Goal: Ask a question: Seek information or help from site administrators or community

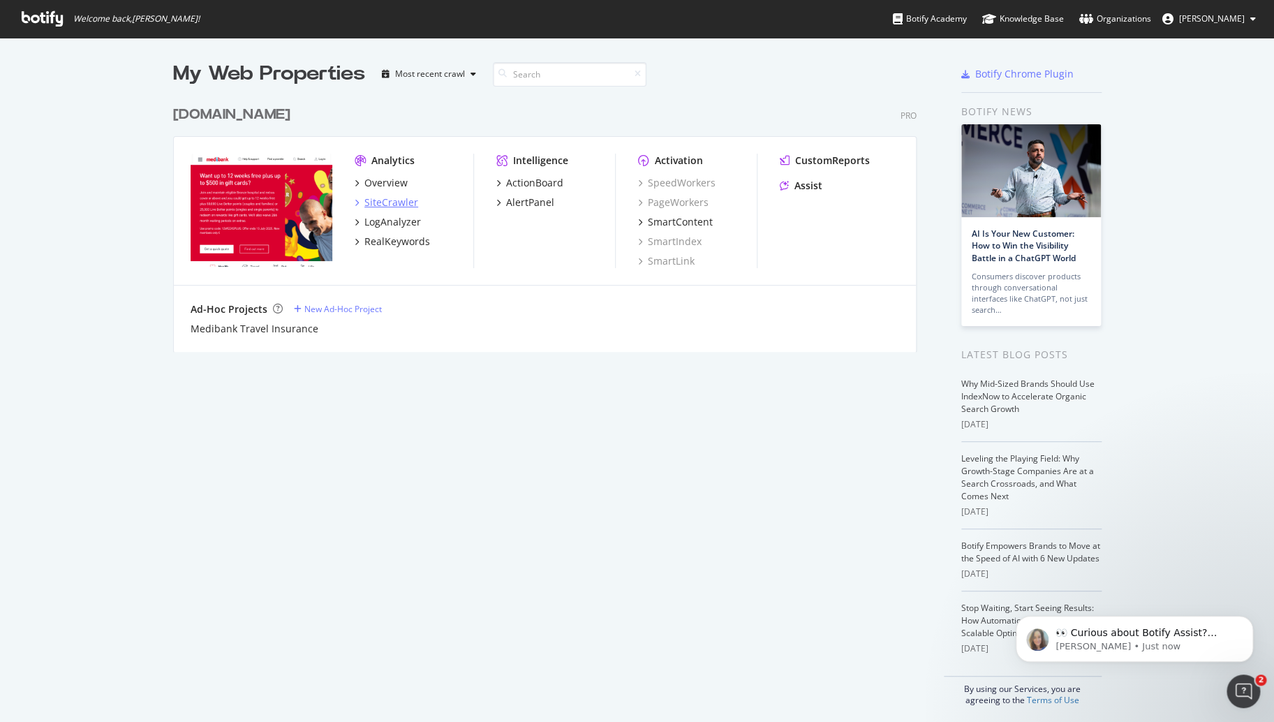
click at [390, 205] on div "SiteCrawler" at bounding box center [391, 202] width 54 height 14
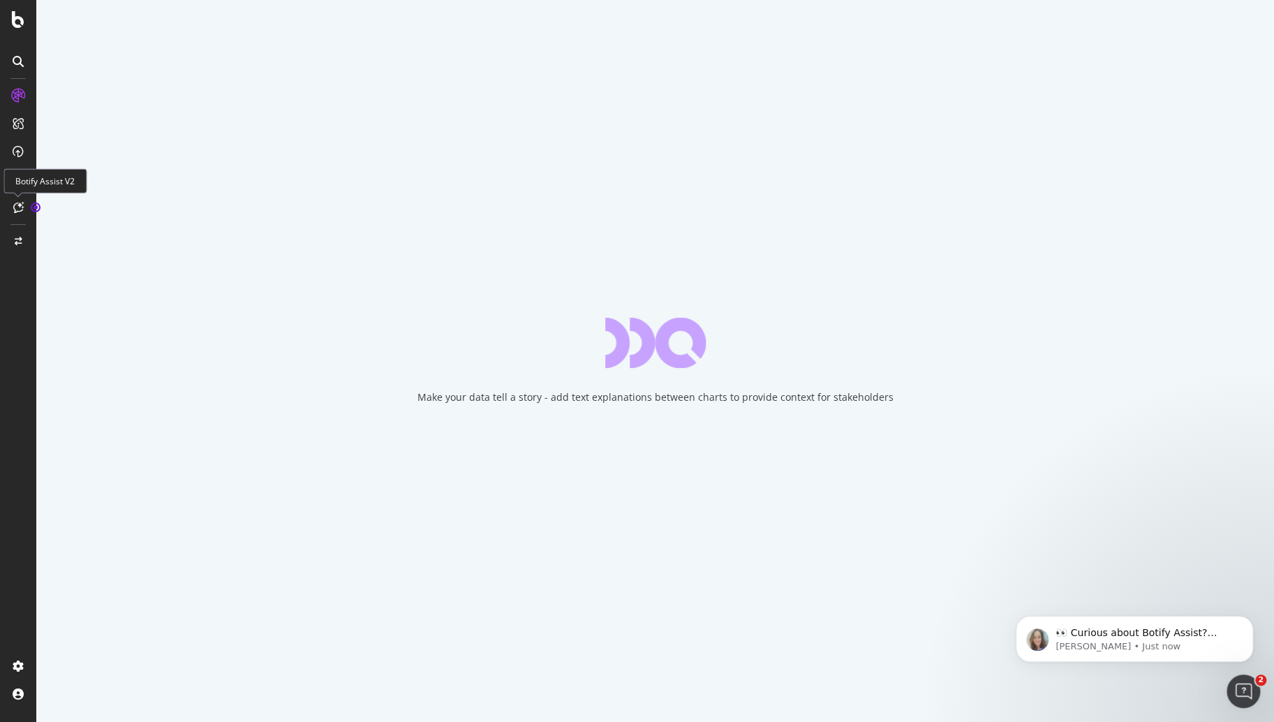
click at [24, 203] on div at bounding box center [18, 207] width 22 height 22
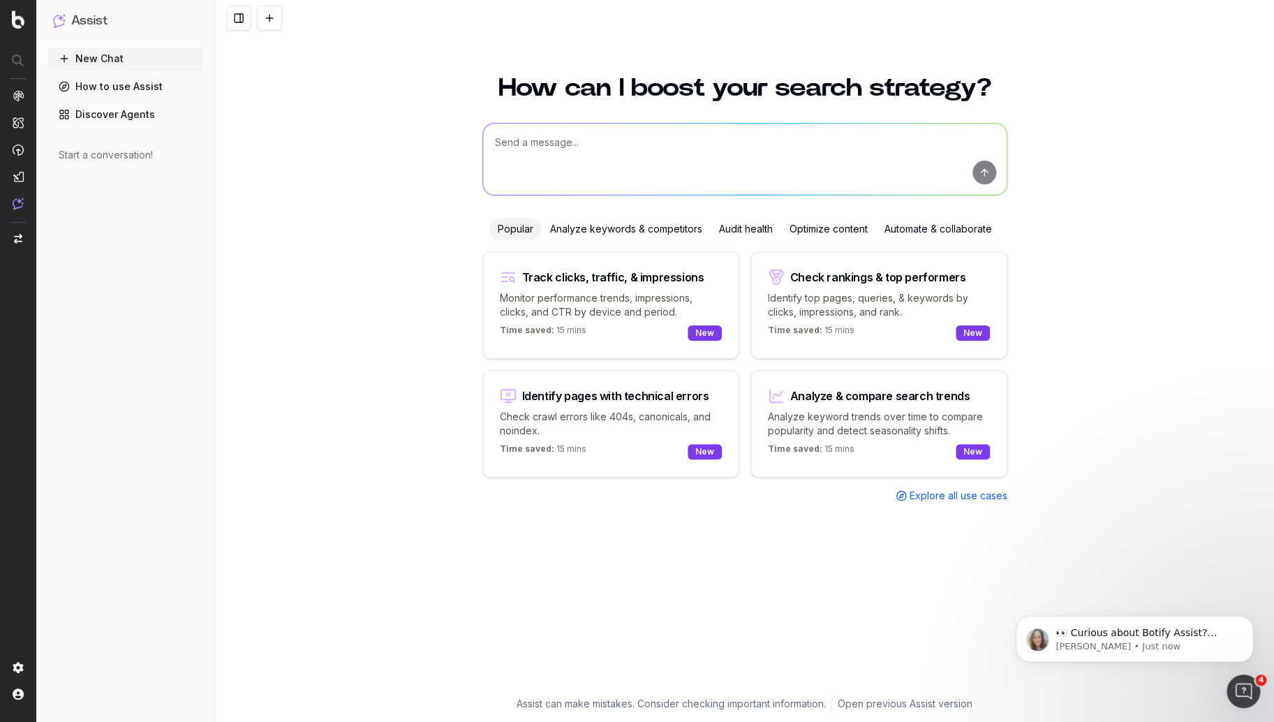
click at [531, 144] on textarea at bounding box center [745, 159] width 524 height 71
type textarea "what are the best optimisations for agentic AI search?"
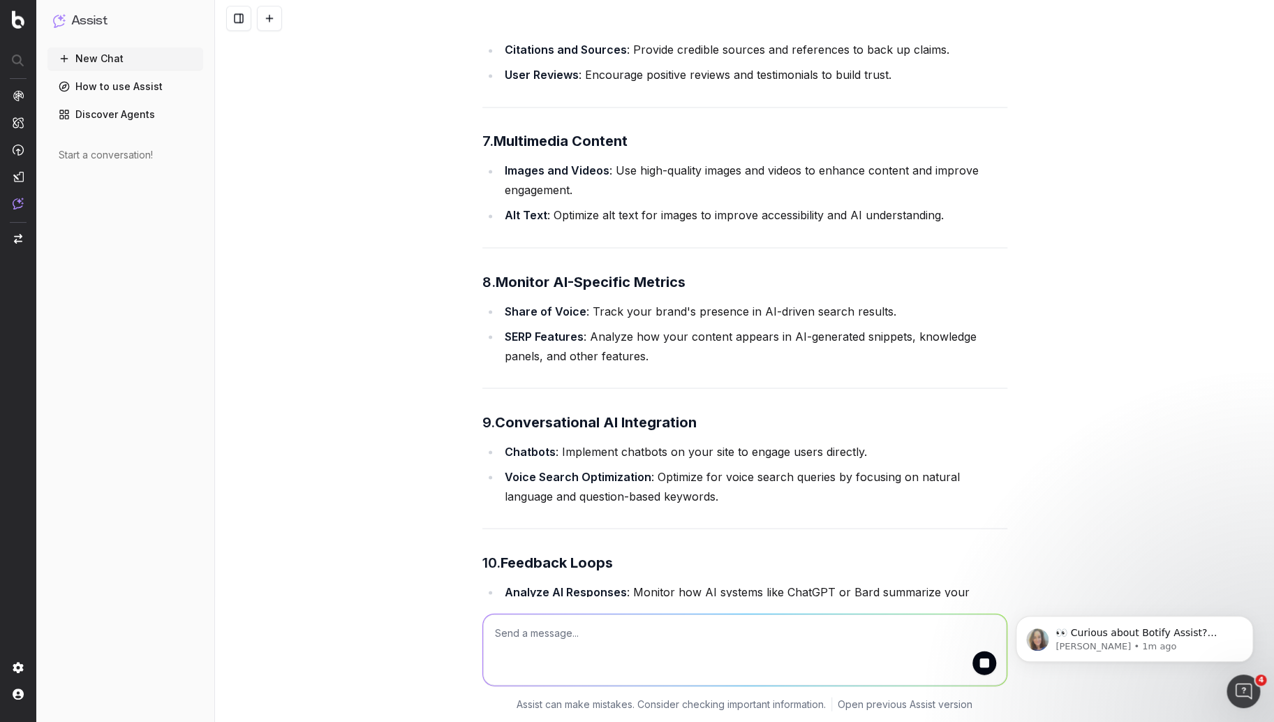
scroll to position [1197, 0]
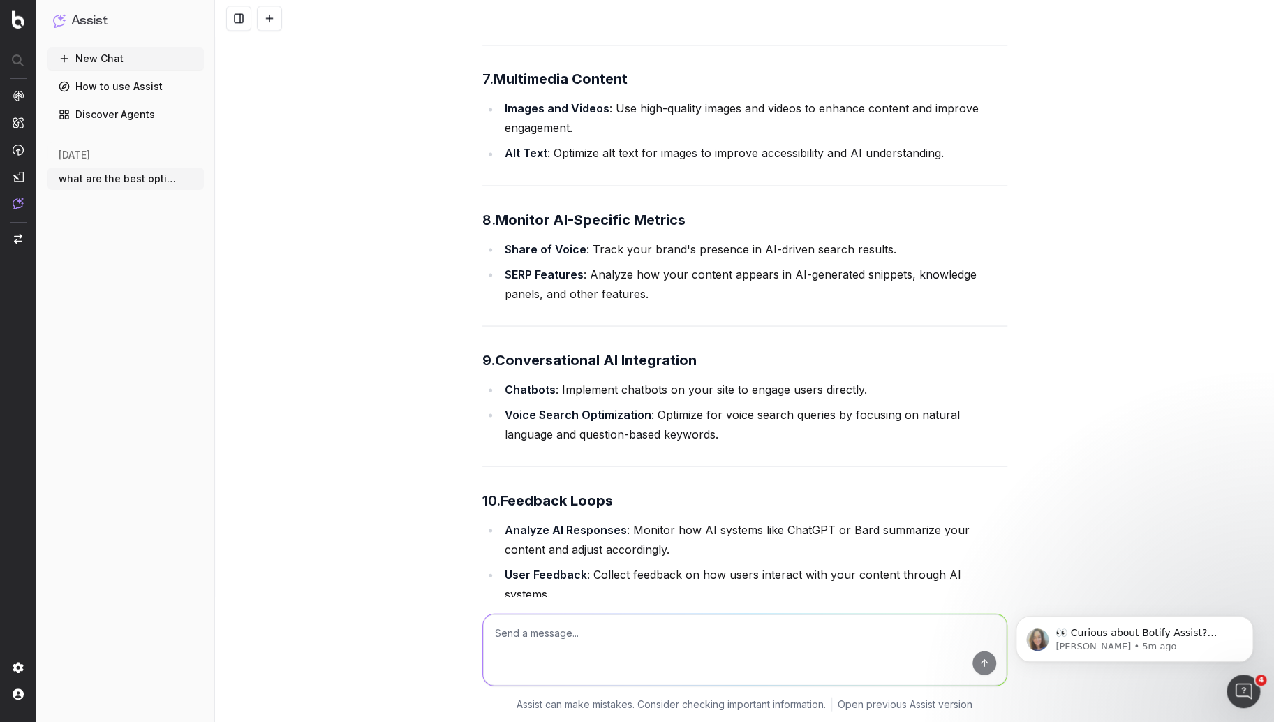
scroll to position [1197, 0]
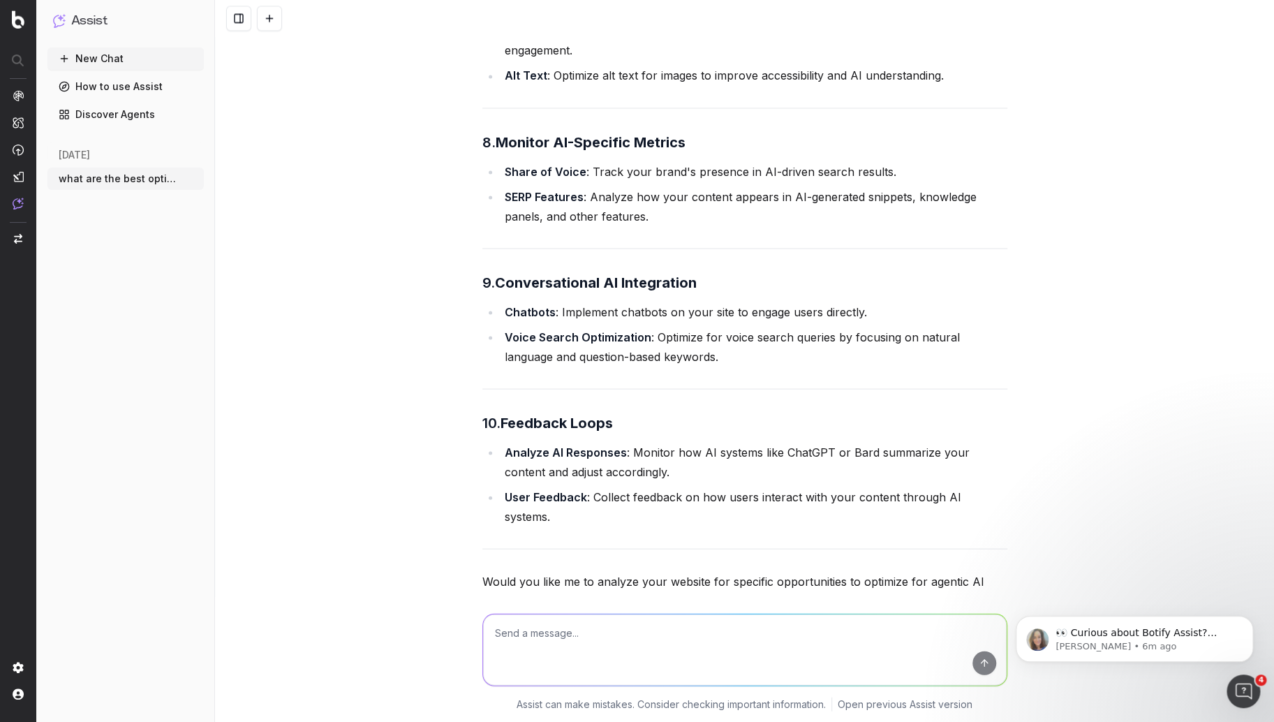
scroll to position [1336, 0]
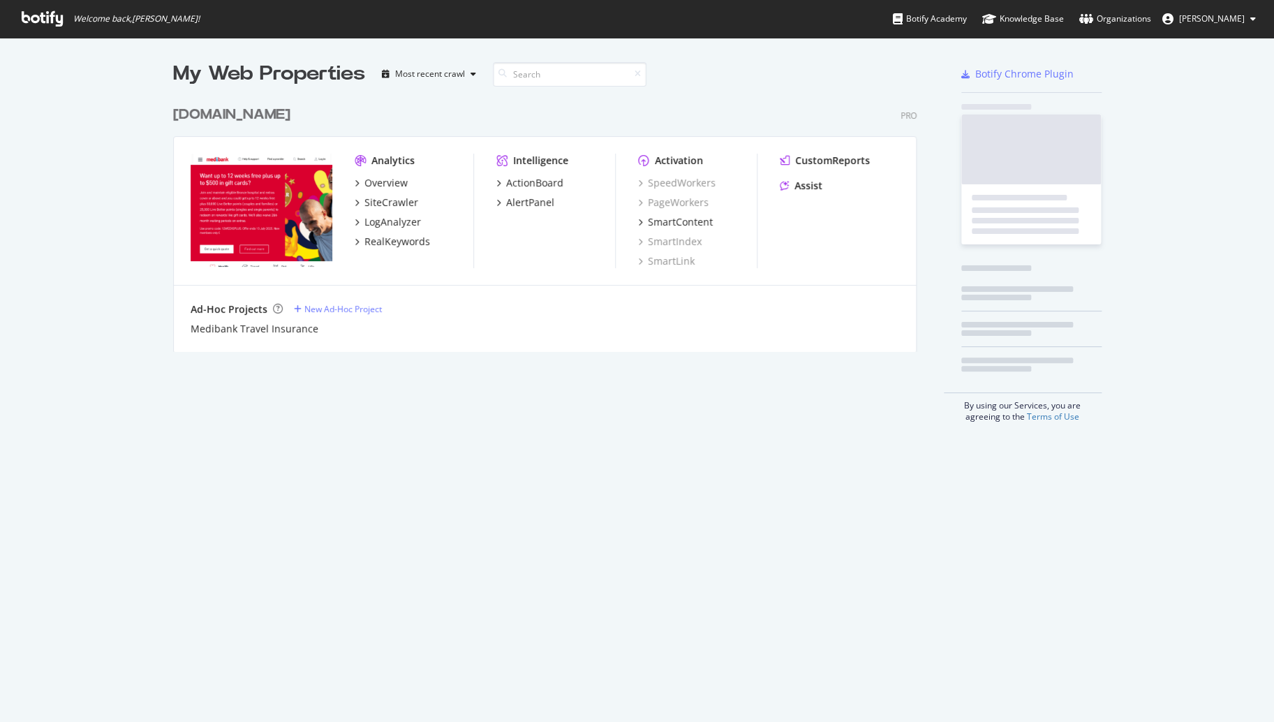
scroll to position [712, 1254]
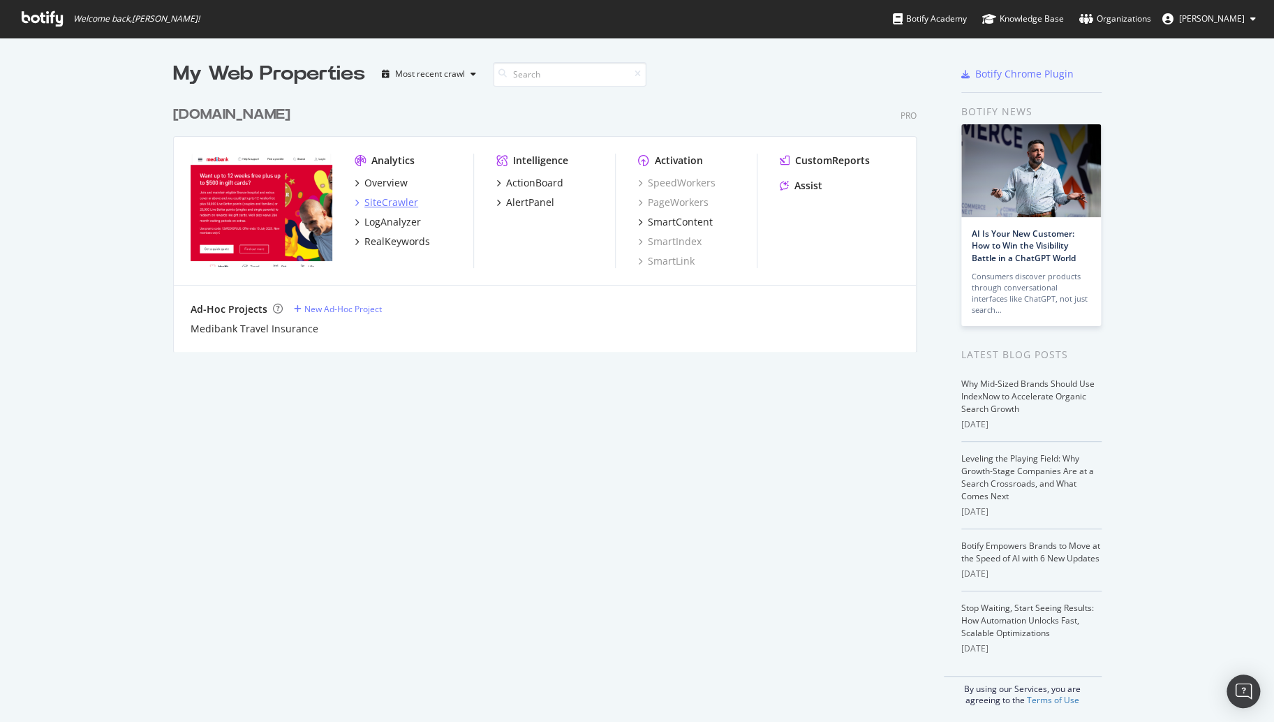
click at [390, 205] on div "SiteCrawler" at bounding box center [391, 202] width 54 height 14
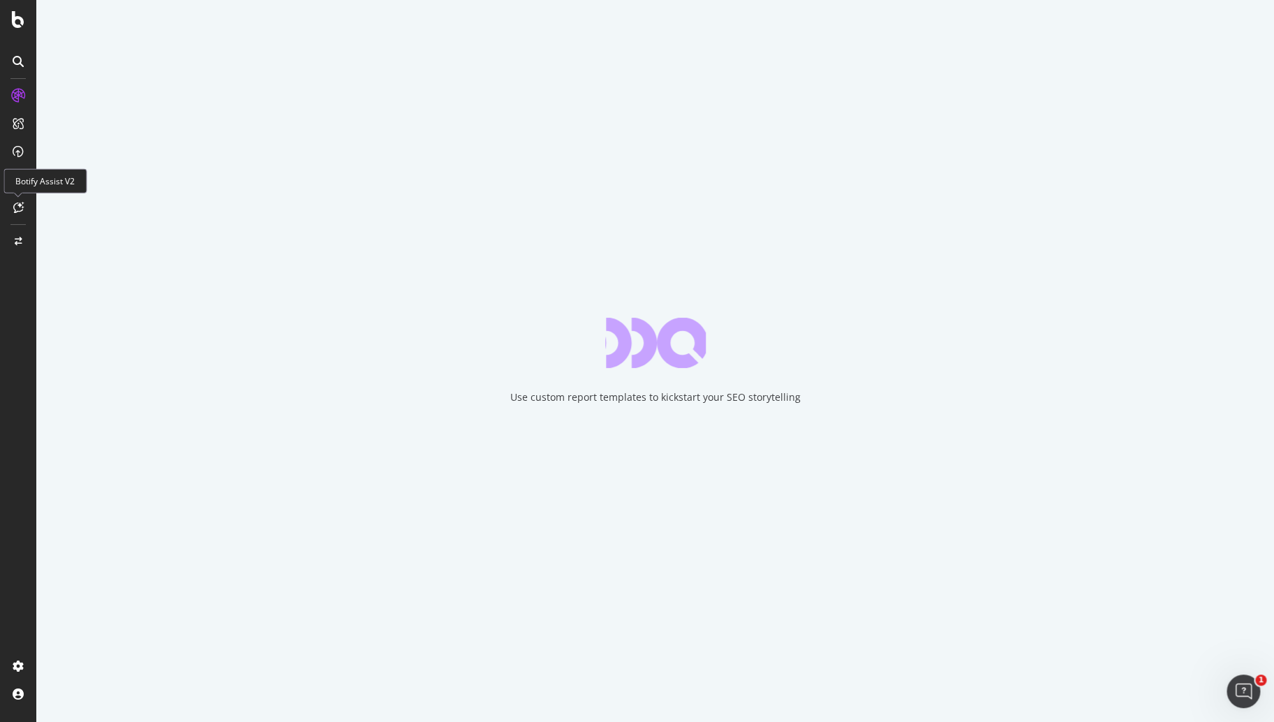
click at [21, 204] on icon at bounding box center [18, 207] width 10 height 11
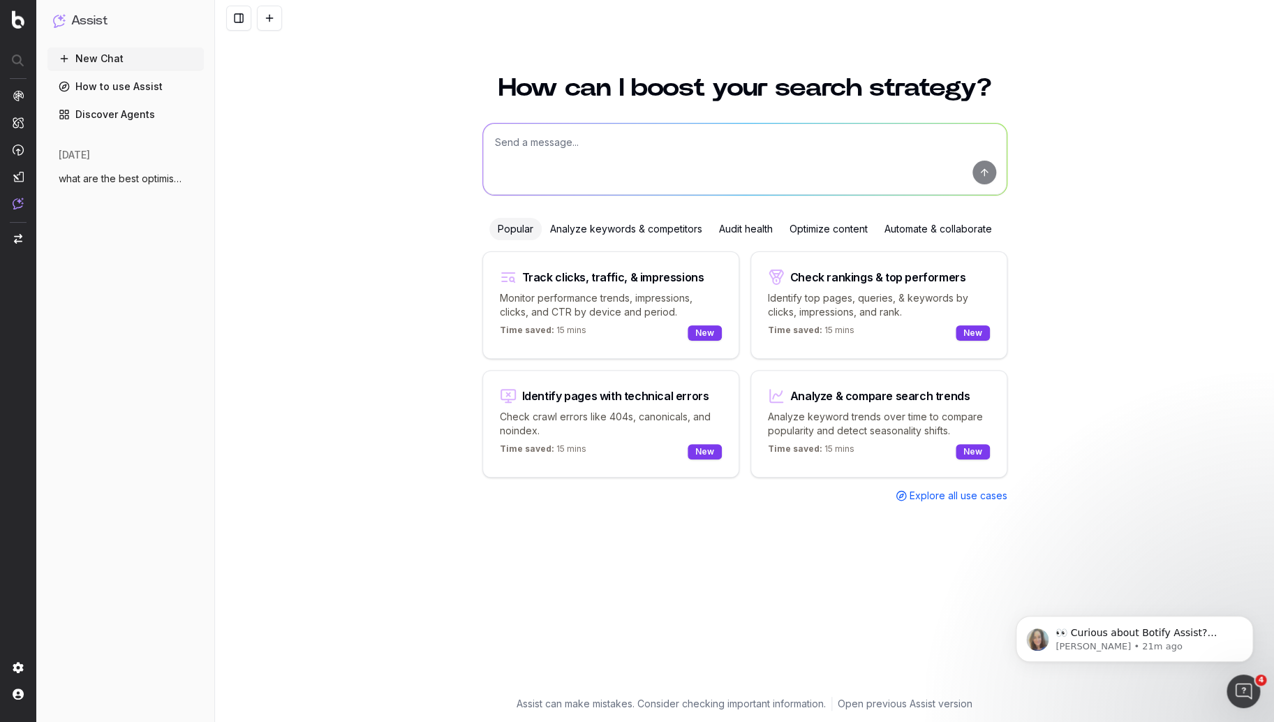
click at [142, 183] on span "what are the best optimisations for agen" at bounding box center [120, 179] width 123 height 14
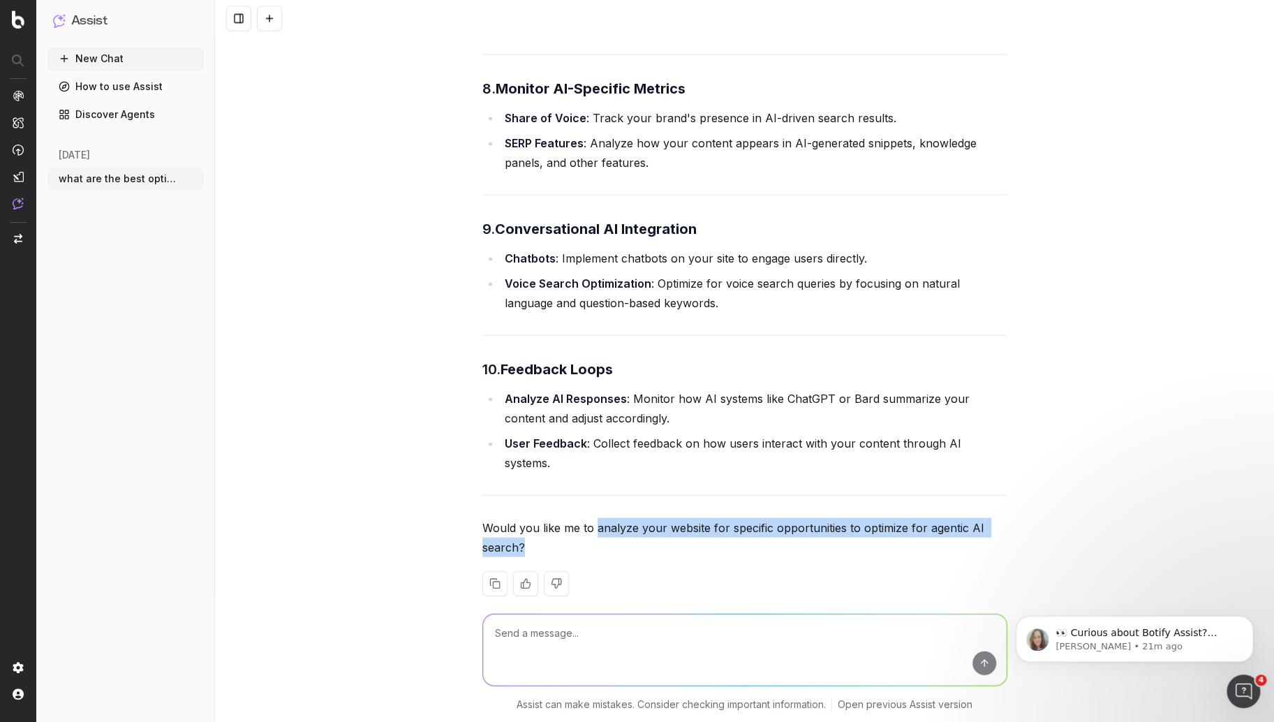
drag, startPoint x: 590, startPoint y: 506, endPoint x: 594, endPoint y: 519, distance: 13.9
click at [594, 519] on p "Would you like me to analyze your website for specific opportunities to optimiz…" at bounding box center [744, 536] width 525 height 39
copy p "analyze your website for specific opportunities to optimize for agentic AI sear…"
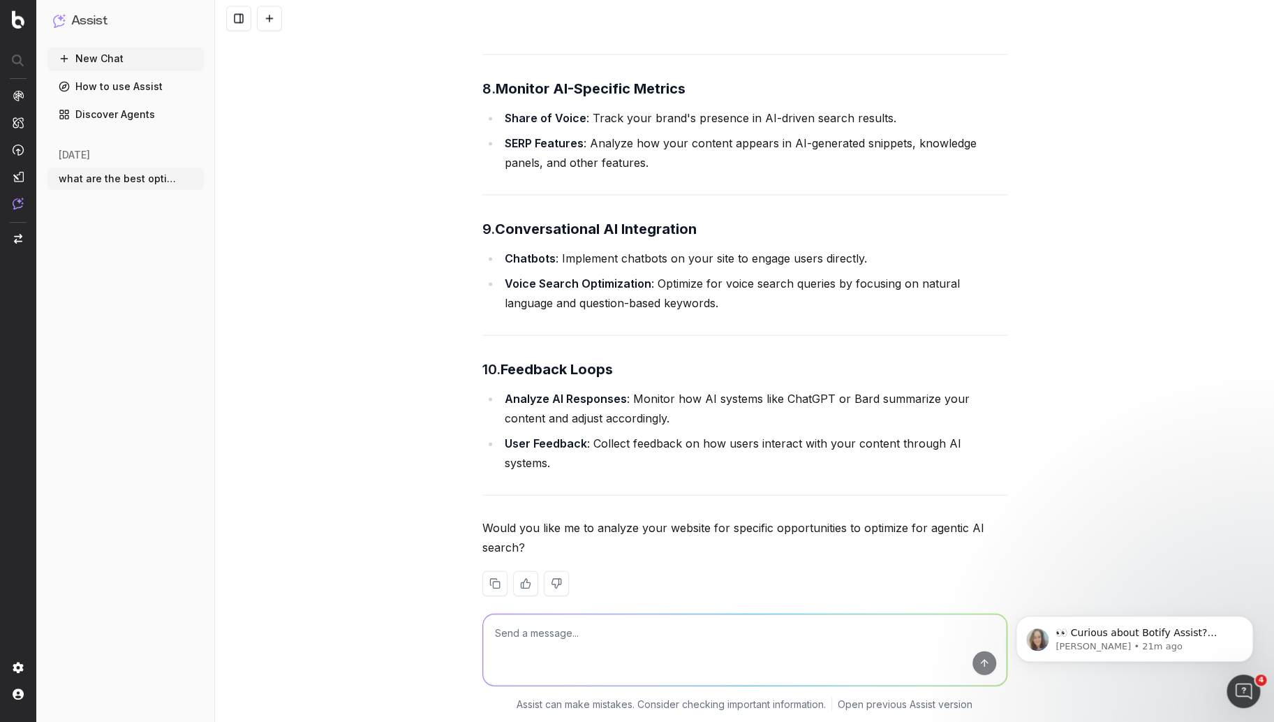
click at [521, 626] on textarea at bounding box center [745, 649] width 524 height 71
type textarea "yes"
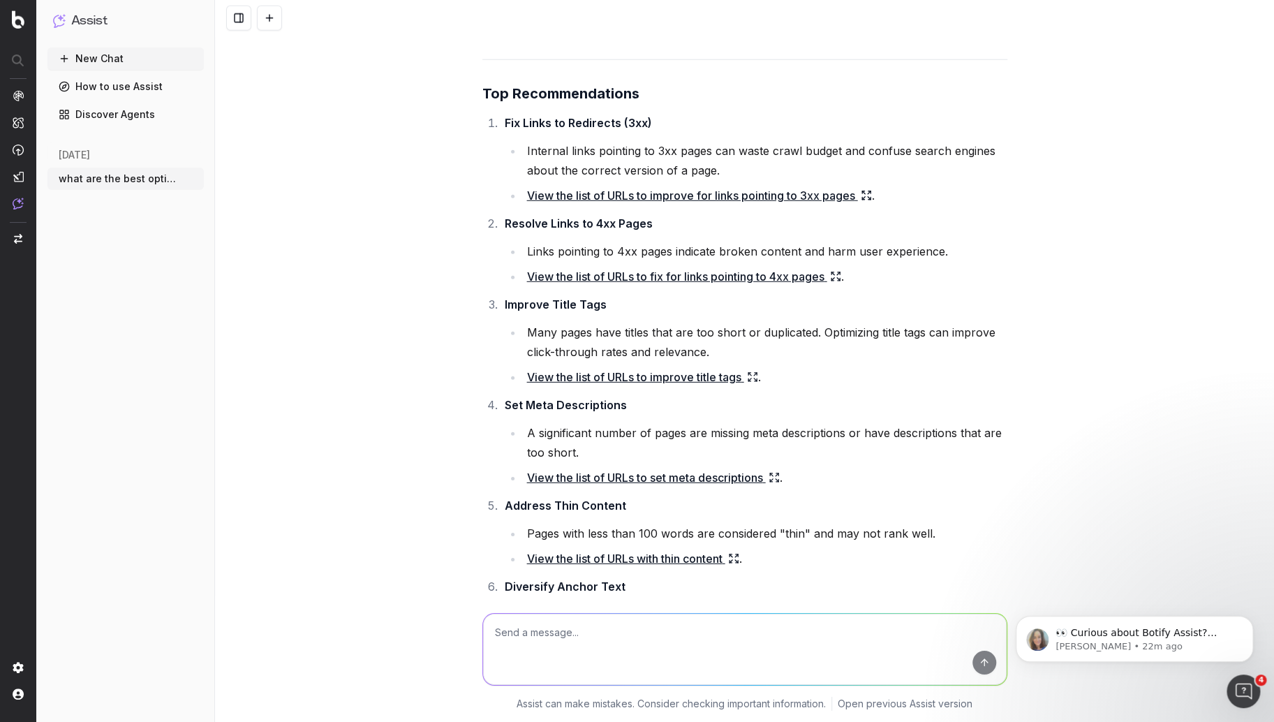
scroll to position [2010, 0]
